Goal: Understand process/instructions: Learn about a topic

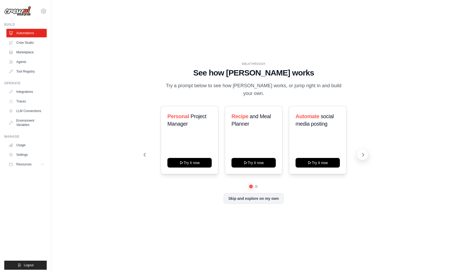
click at [363, 153] on icon at bounding box center [363, 154] width 2 height 3
click at [259, 127] on div "Learning and Skill Development" at bounding box center [253, 122] width 44 height 19
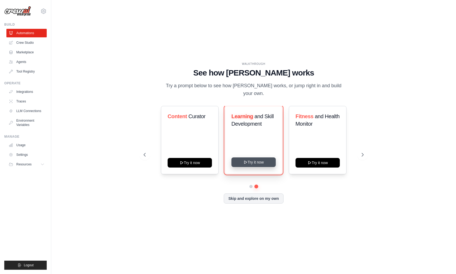
click at [254, 159] on button "Try it now" at bounding box center [253, 162] width 44 height 10
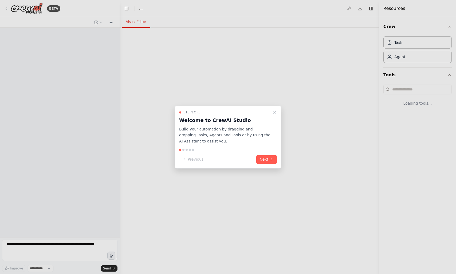
select select "****"
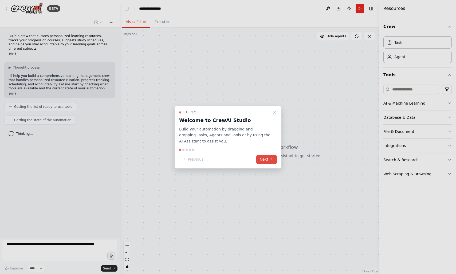
click at [269, 161] on button "Next" at bounding box center [266, 159] width 21 height 9
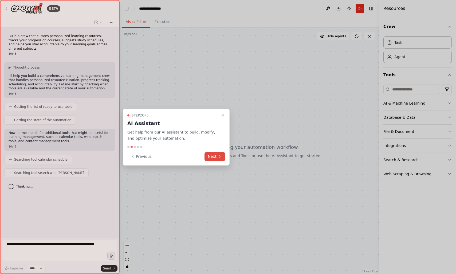
click at [217, 157] on icon at bounding box center [219, 156] width 4 height 4
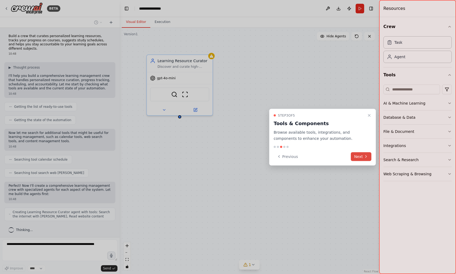
click at [357, 154] on button "Next" at bounding box center [361, 156] width 21 height 9
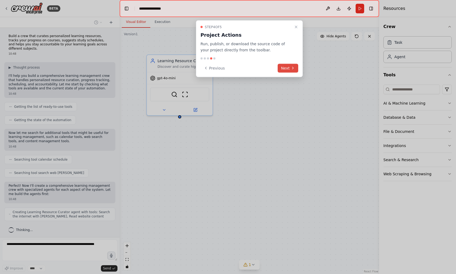
click at [289, 67] on button "Next" at bounding box center [287, 68] width 21 height 9
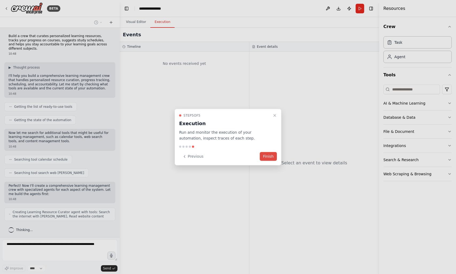
scroll to position [15, 0]
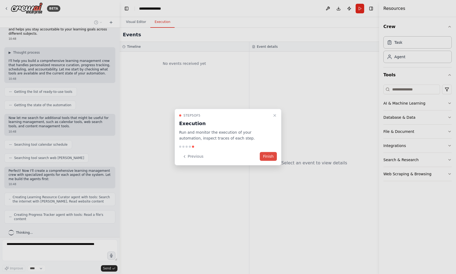
click at [271, 157] on button "Finish" at bounding box center [268, 156] width 17 height 9
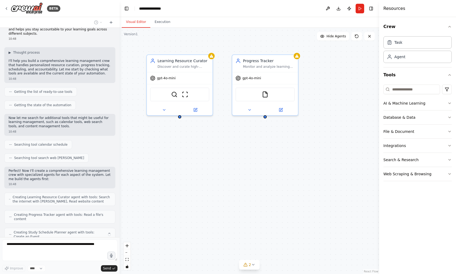
scroll to position [33, 0]
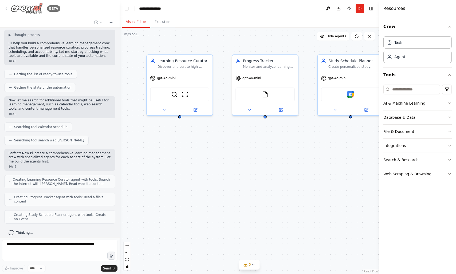
click at [7, 6] on icon at bounding box center [6, 8] width 4 height 4
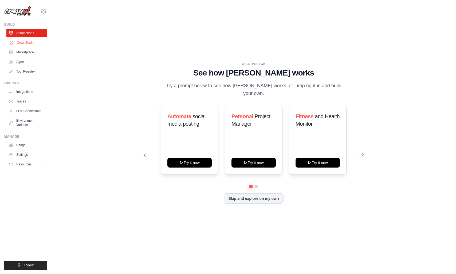
click at [22, 41] on link "Crew Studio" at bounding box center [27, 42] width 40 height 9
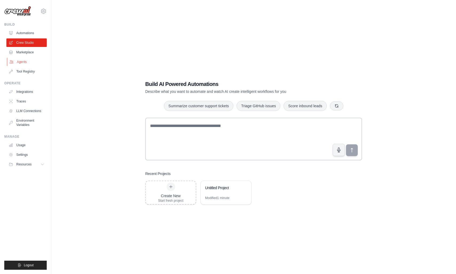
click at [20, 62] on link "Agents" at bounding box center [27, 62] width 40 height 9
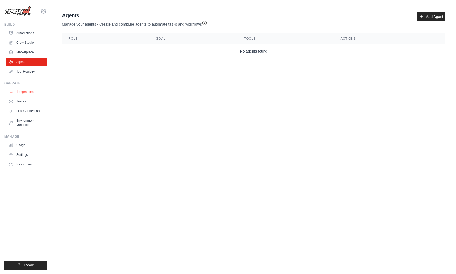
click at [26, 92] on link "Integrations" at bounding box center [27, 91] width 40 height 9
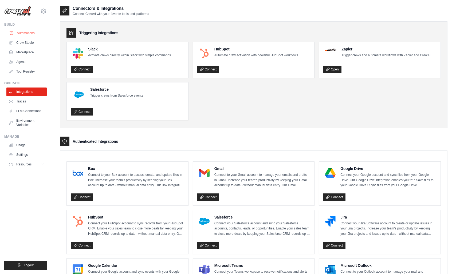
click at [25, 33] on link "Automations" at bounding box center [27, 33] width 40 height 9
